Goal: Task Accomplishment & Management: Manage account settings

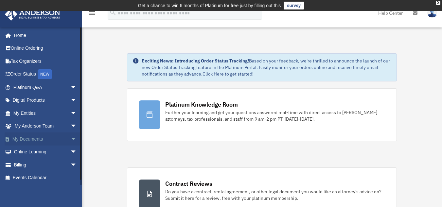
click at [51, 138] on link "My Documents arrow_drop_down" at bounding box center [46, 139] width 82 height 13
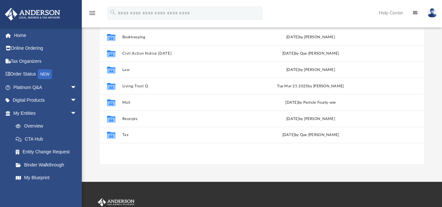
scroll to position [90, 0]
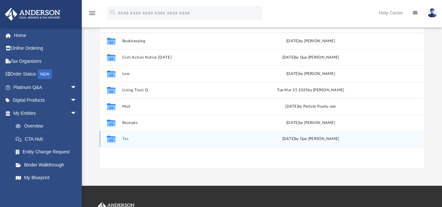
click at [125, 137] on button "Tax" at bounding box center [184, 139] width 124 height 4
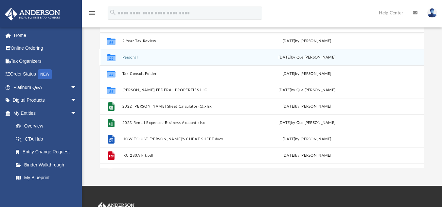
click at [127, 59] on button "Personal" at bounding box center [182, 57] width 121 height 4
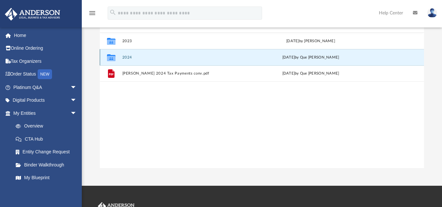
click at [125, 57] on button "2024" at bounding box center [184, 57] width 124 height 4
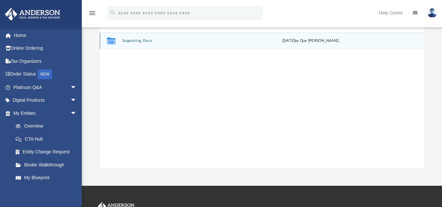
click at [139, 41] on button "Supporting Docs" at bounding box center [184, 41] width 124 height 4
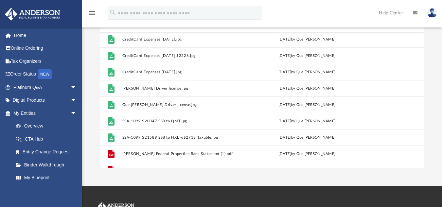
scroll to position [339, 0]
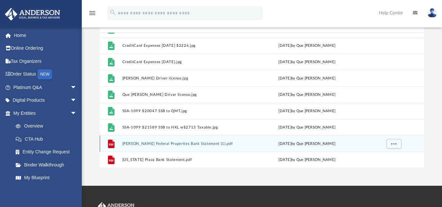
click at [166, 144] on button "Truong Federal Properties Bank Statement (1).pdf" at bounding box center [182, 143] width 121 height 4
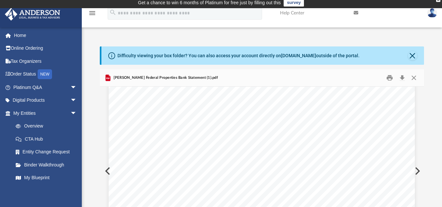
scroll to position [0, 0]
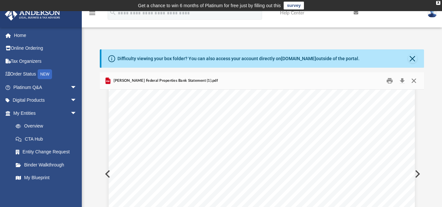
click at [413, 80] on button "Close" at bounding box center [414, 81] width 12 height 10
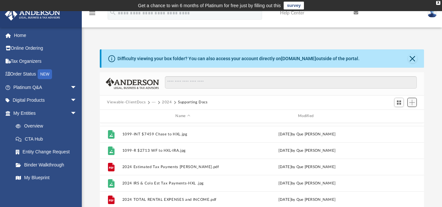
click at [410, 104] on span "Add" at bounding box center [412, 103] width 6 height 6
click at [403, 115] on li "Upload" at bounding box center [402, 115] width 21 height 7
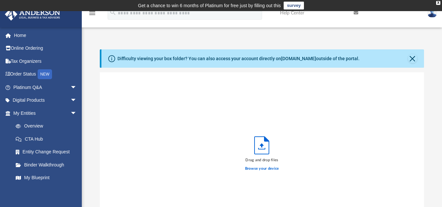
scroll to position [161, 319]
click at [261, 169] on label "Browse your device" at bounding box center [262, 169] width 34 height 6
click at [0, 0] on input "Browse your device" at bounding box center [0, 0] width 0 height 0
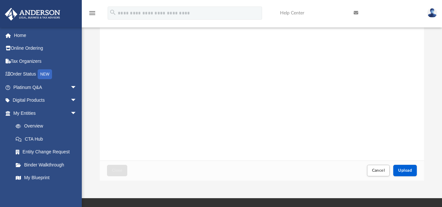
scroll to position [79, 0]
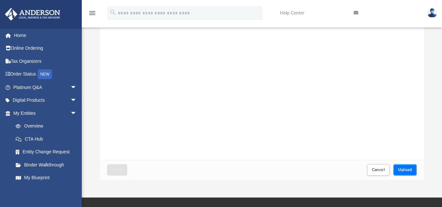
click at [404, 170] on span "Upload" at bounding box center [405, 170] width 14 height 4
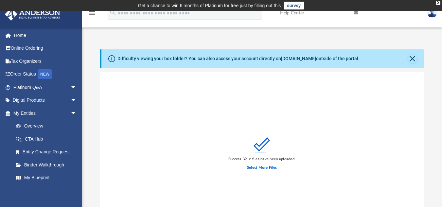
scroll to position [7, 0]
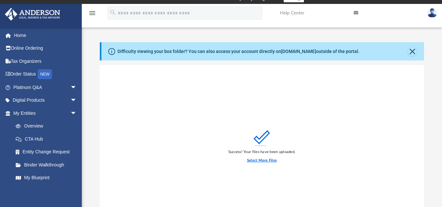
click at [263, 160] on label "Select More Files" at bounding box center [262, 161] width 30 height 6
click at [0, 0] on input "Select More Files" at bounding box center [0, 0] width 0 height 0
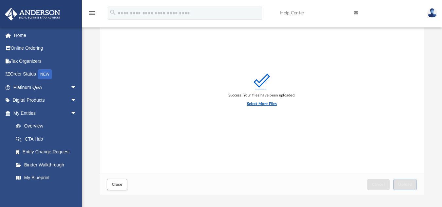
scroll to position [81, 0]
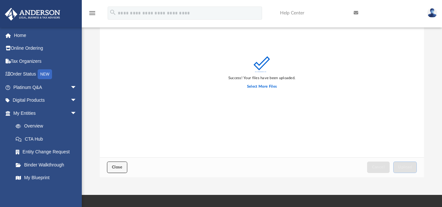
click at [123, 170] on button "Close" at bounding box center [117, 167] width 20 height 11
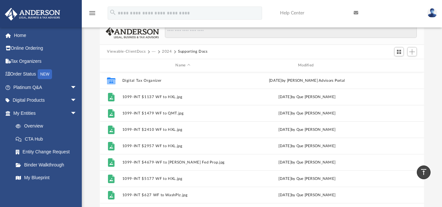
scroll to position [50, 0]
click at [412, 50] on span "Add" at bounding box center [412, 53] width 6 height 6
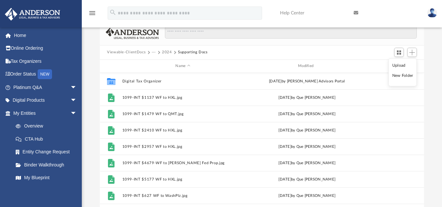
click at [401, 65] on li "Upload" at bounding box center [402, 65] width 21 height 7
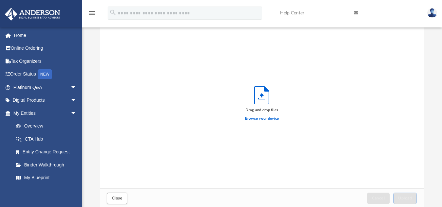
scroll to position [161, 319]
click at [261, 120] on label "Browse your device" at bounding box center [262, 119] width 34 height 6
click at [0, 0] on input "Browse your device" at bounding box center [0, 0] width 0 height 0
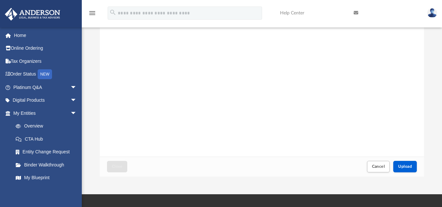
scroll to position [94, 0]
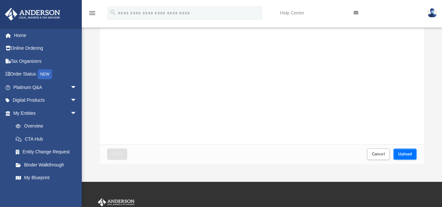
click at [404, 152] on button "Upload" at bounding box center [405, 154] width 24 height 11
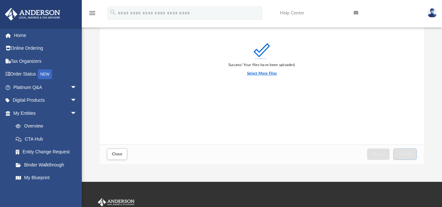
click at [274, 72] on label "Select More Files" at bounding box center [262, 74] width 30 height 6
click at [0, 0] on input "Select More Files" at bounding box center [0, 0] width 0 height 0
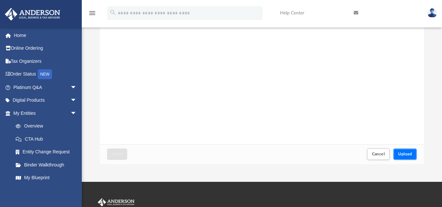
click at [402, 151] on button "Upload" at bounding box center [405, 154] width 24 height 11
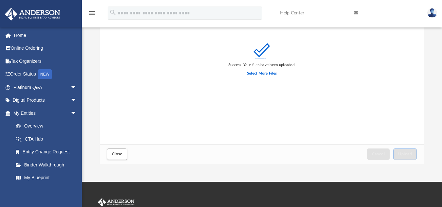
click at [265, 73] on label "Select More Files" at bounding box center [262, 74] width 30 height 6
click at [0, 0] on input "Select More Files" at bounding box center [0, 0] width 0 height 0
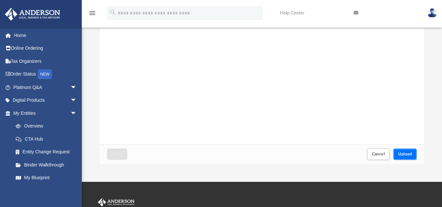
click at [409, 153] on span "Upload" at bounding box center [405, 154] width 14 height 4
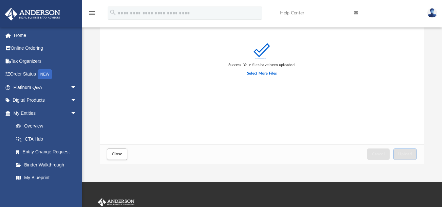
click at [262, 72] on label "Select More Files" at bounding box center [262, 74] width 30 height 6
click at [0, 0] on input "Select More Files" at bounding box center [0, 0] width 0 height 0
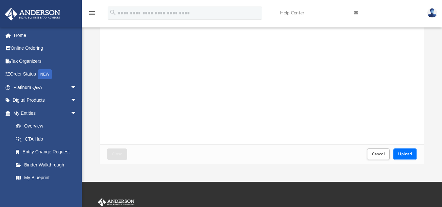
click at [406, 153] on span "Upload" at bounding box center [405, 154] width 14 height 4
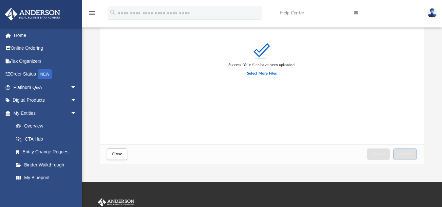
click at [267, 74] on label "Select More Files" at bounding box center [262, 74] width 30 height 6
click at [0, 0] on input "Select More Files" at bounding box center [0, 0] width 0 height 0
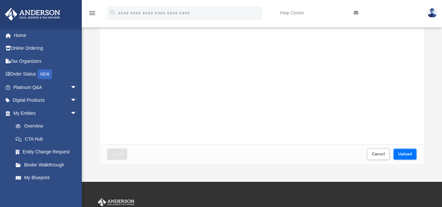
click at [406, 153] on span "Upload" at bounding box center [405, 154] width 14 height 4
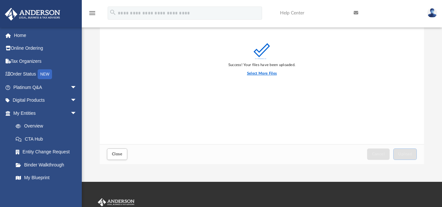
click at [265, 74] on label "Select More Files" at bounding box center [262, 74] width 30 height 6
click at [0, 0] on input "Select More Files" at bounding box center [0, 0] width 0 height 0
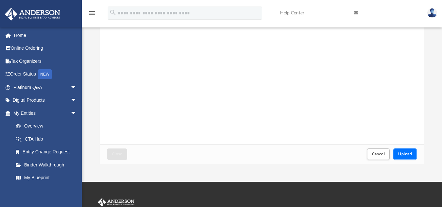
click at [407, 154] on span "Upload" at bounding box center [405, 154] width 14 height 4
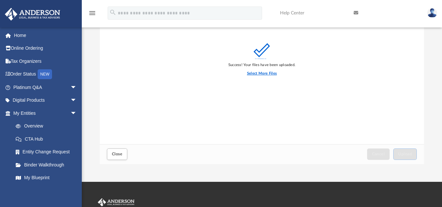
click at [270, 74] on label "Select More Files" at bounding box center [262, 74] width 30 height 6
click at [0, 0] on input "Select More Files" at bounding box center [0, 0] width 0 height 0
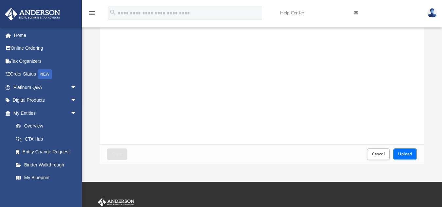
click at [402, 154] on span "Upload" at bounding box center [405, 154] width 14 height 4
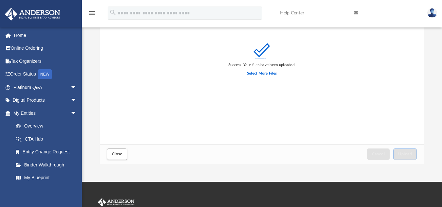
click at [261, 72] on label "Select More Files" at bounding box center [262, 74] width 30 height 6
click at [0, 0] on input "Select More Files" at bounding box center [0, 0] width 0 height 0
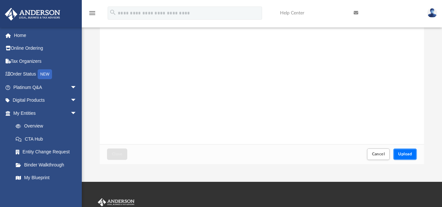
click at [414, 151] on button "Upload" at bounding box center [405, 154] width 24 height 11
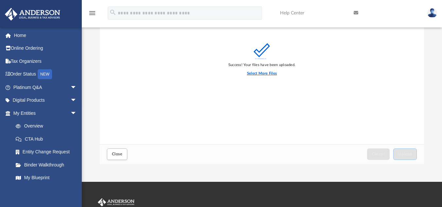
click at [268, 75] on label "Select More Files" at bounding box center [262, 74] width 30 height 6
click at [0, 0] on input "Select More Files" at bounding box center [0, 0] width 0 height 0
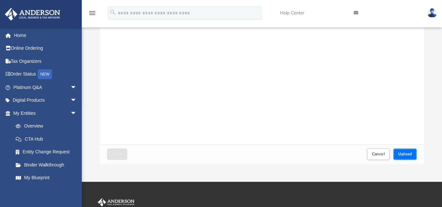
click at [404, 153] on span "Upload" at bounding box center [405, 154] width 14 height 4
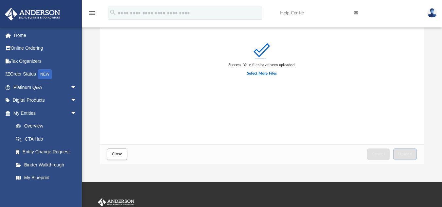
click at [267, 74] on label "Select More Files" at bounding box center [262, 74] width 30 height 6
click at [0, 0] on input "Select More Files" at bounding box center [0, 0] width 0 height 0
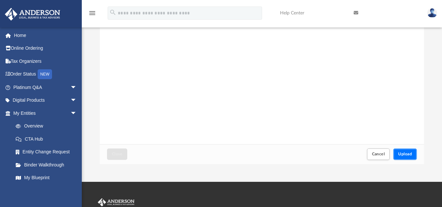
click at [409, 152] on button "Upload" at bounding box center [405, 154] width 24 height 11
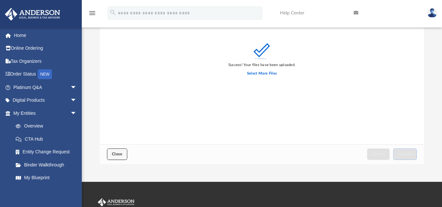
click at [118, 153] on span "Close" at bounding box center [117, 154] width 10 height 4
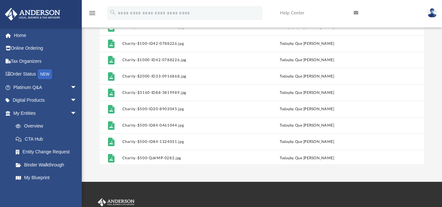
scroll to position [283, 0]
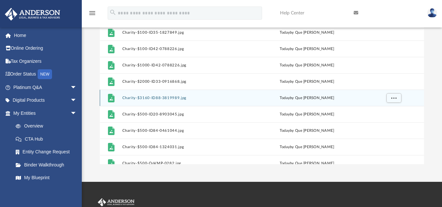
click at [134, 98] on button "Charity-$3160-ID88-3819989.jpg" at bounding box center [182, 98] width 121 height 4
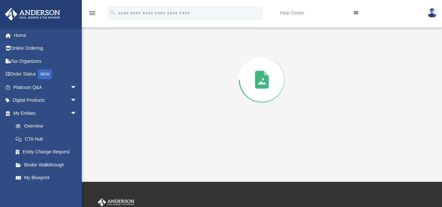
scroll to position [72, 0]
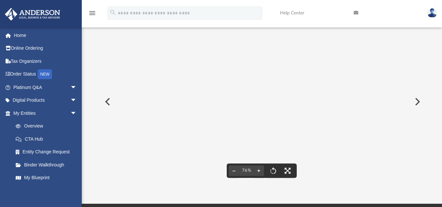
click at [105, 103] on button "Preview" at bounding box center [107, 102] width 14 height 18
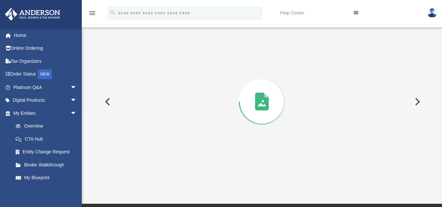
click at [416, 103] on button "Preview" at bounding box center [417, 102] width 14 height 18
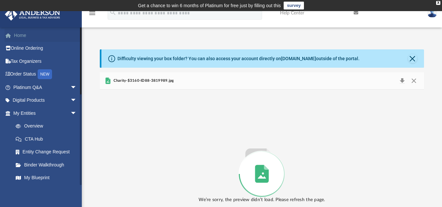
scroll to position [51, 0]
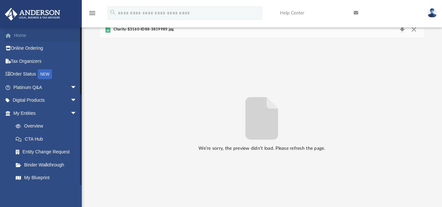
click at [19, 37] on link "Home" at bounding box center [46, 35] width 82 height 13
